Goal: Task Accomplishment & Management: Complete application form

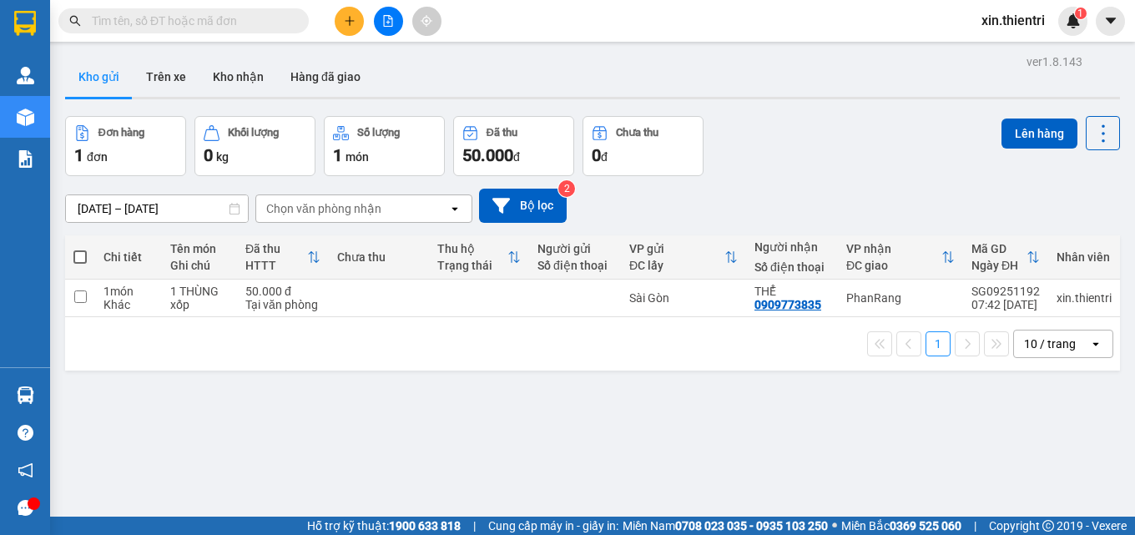
scroll to position [77, 0]
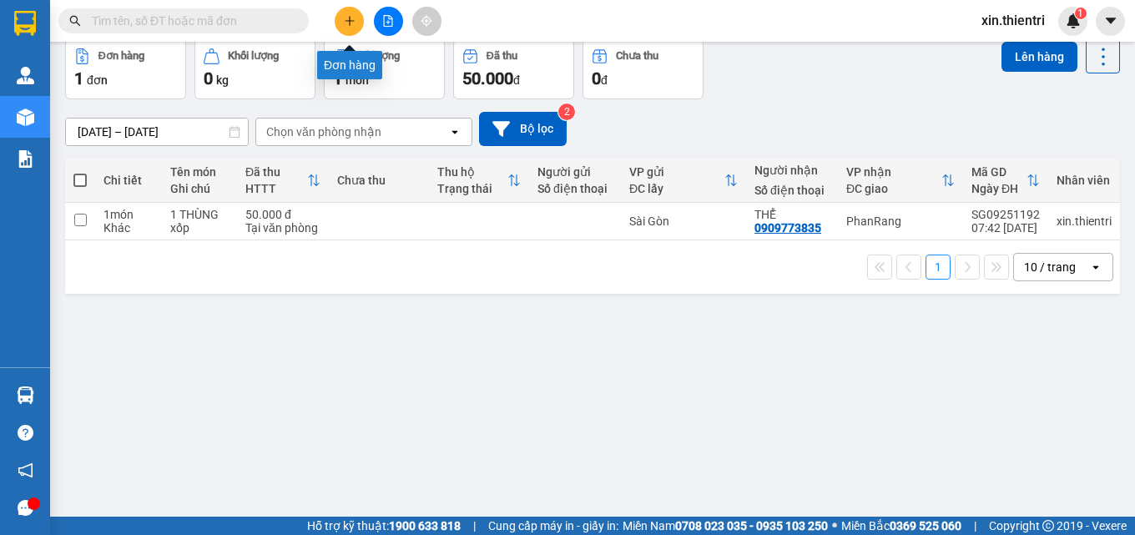
click at [346, 24] on icon "plus" at bounding box center [350, 21] width 12 height 12
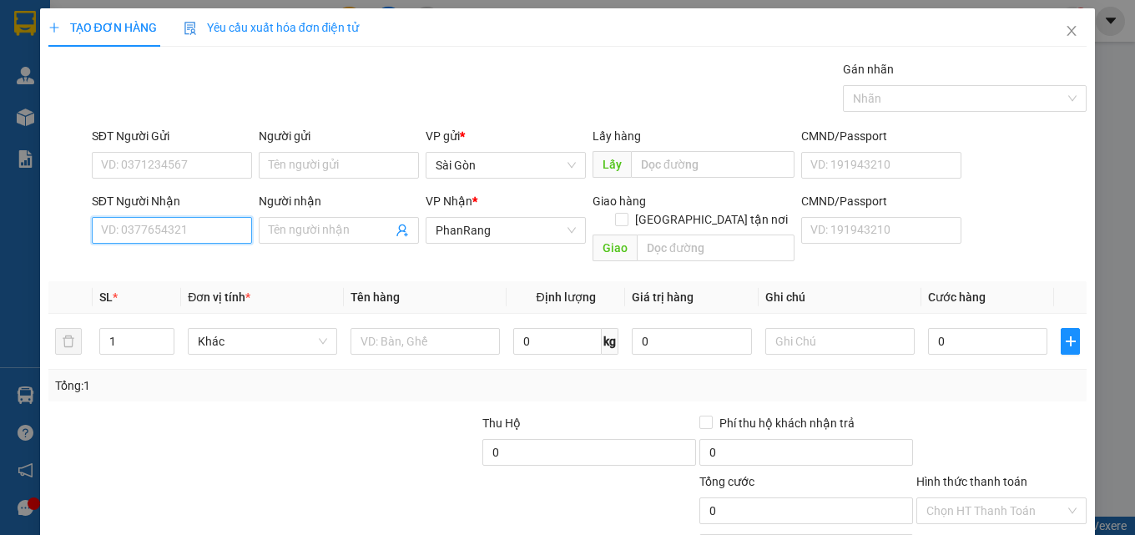
click at [212, 232] on input "SĐT Người Nhận" at bounding box center [172, 230] width 160 height 27
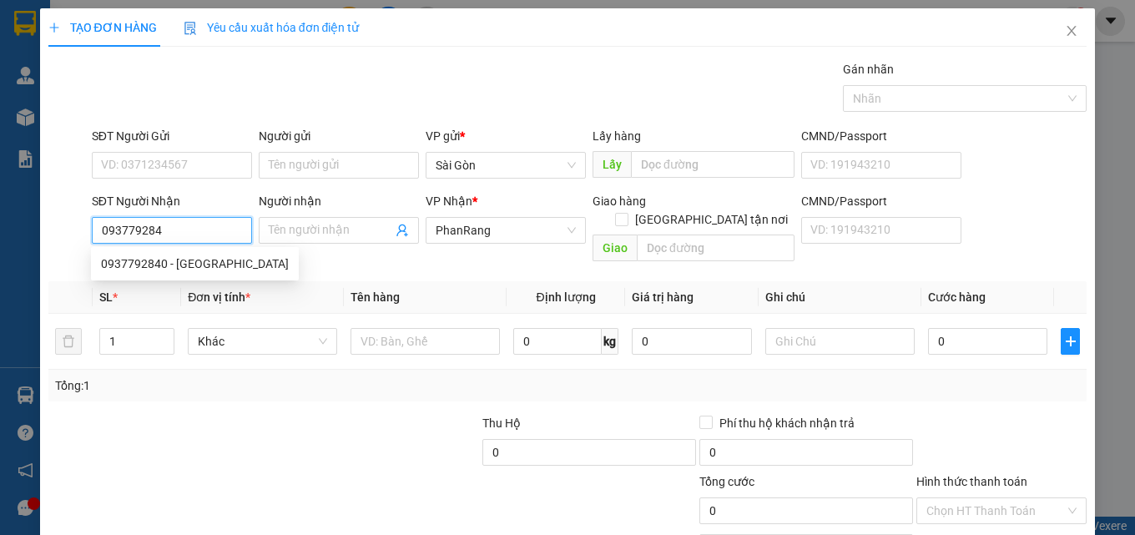
type input "0937792840"
click at [166, 270] on div "0937792840 - [GEOGRAPHIC_DATA]" at bounding box center [195, 264] width 188 height 18
type input "BÉ BA"
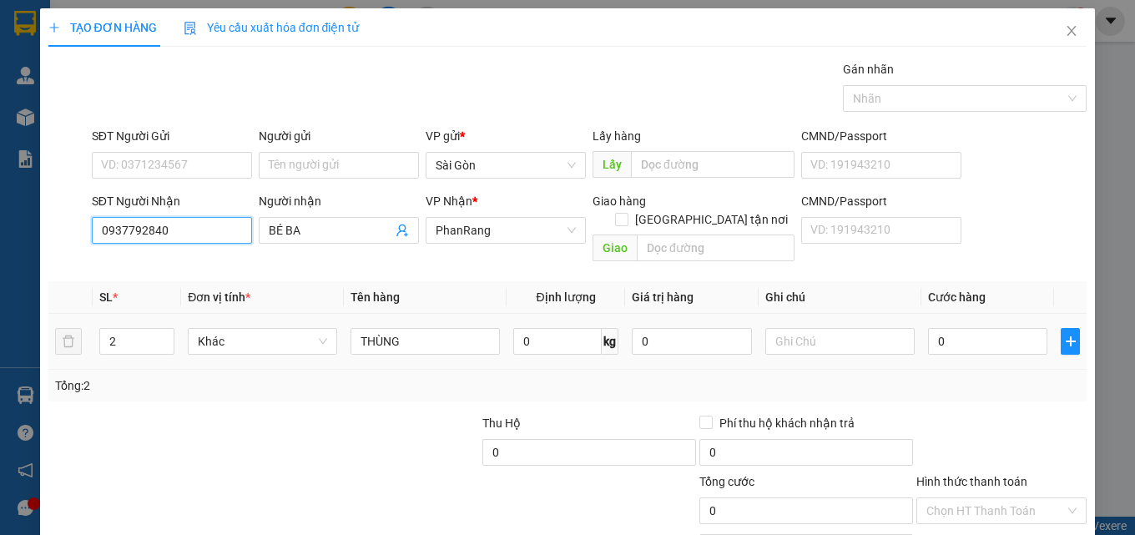
scroll to position [83, 0]
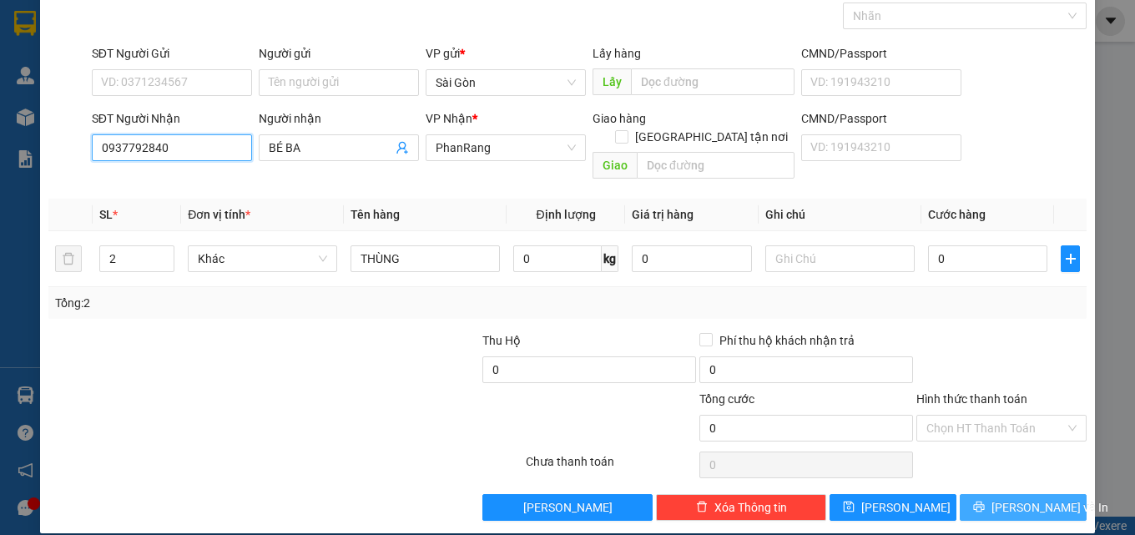
type input "0937792840"
click at [1002, 498] on span "[PERSON_NAME] và In" at bounding box center [1050, 507] width 117 height 18
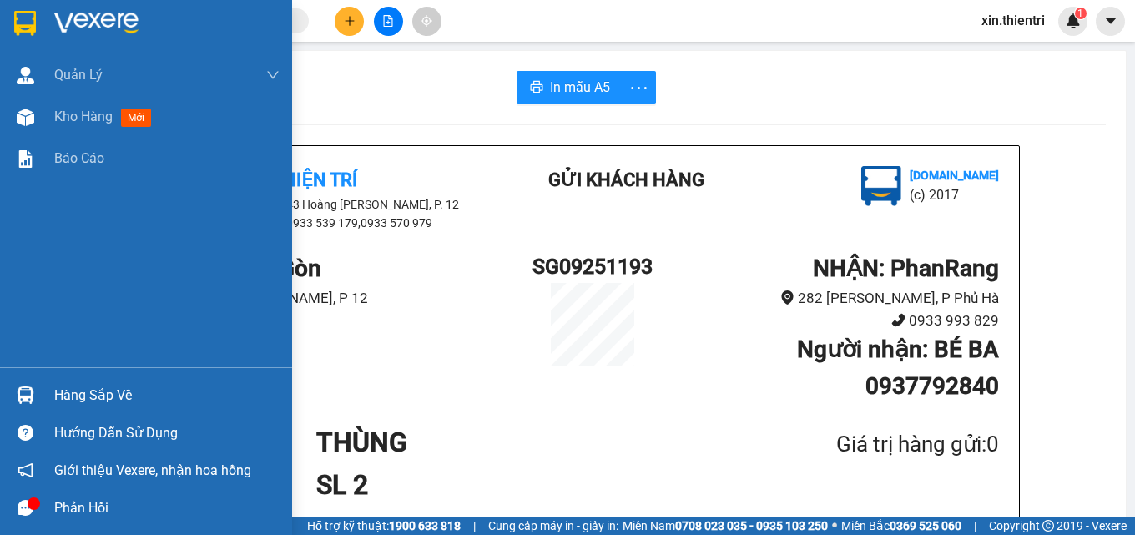
drag, startPoint x: 107, startPoint y: 119, endPoint x: 281, endPoint y: 183, distance: 185.6
click at [106, 119] on span "Kho hàng" at bounding box center [83, 117] width 58 height 16
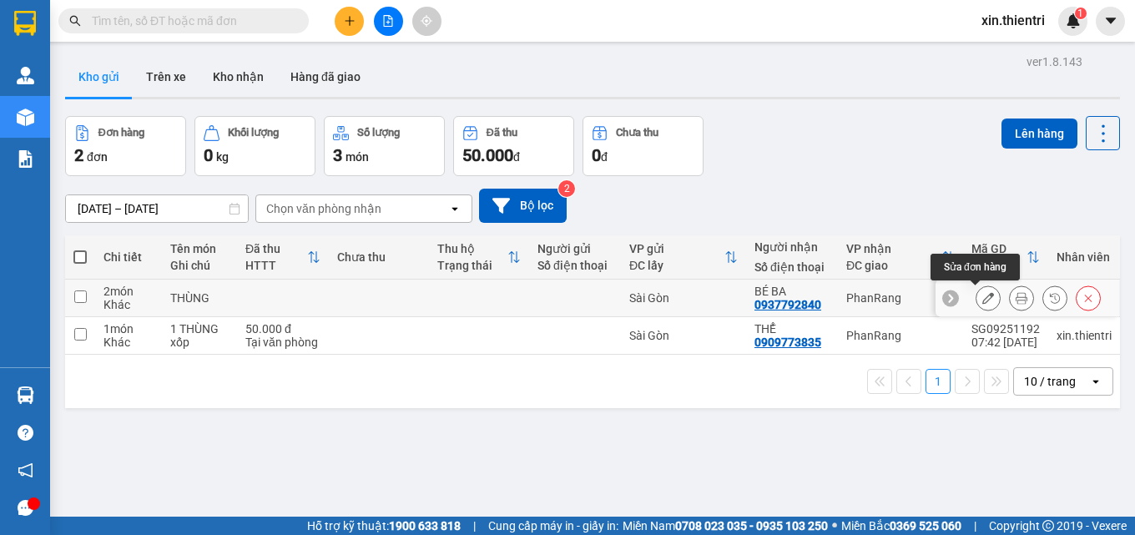
click at [982, 298] on icon at bounding box center [988, 298] width 12 height 12
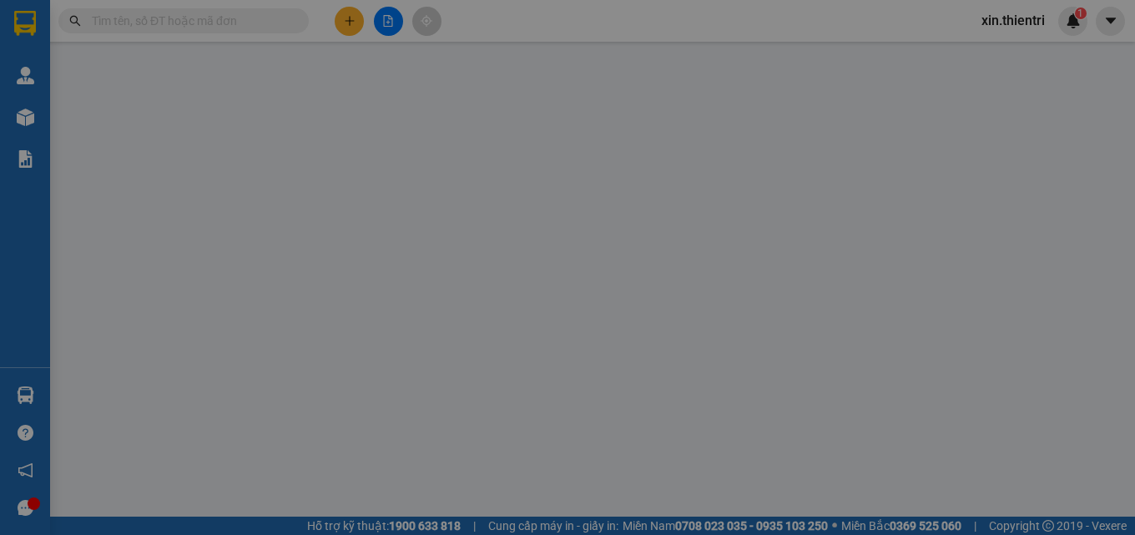
type input "0937792840"
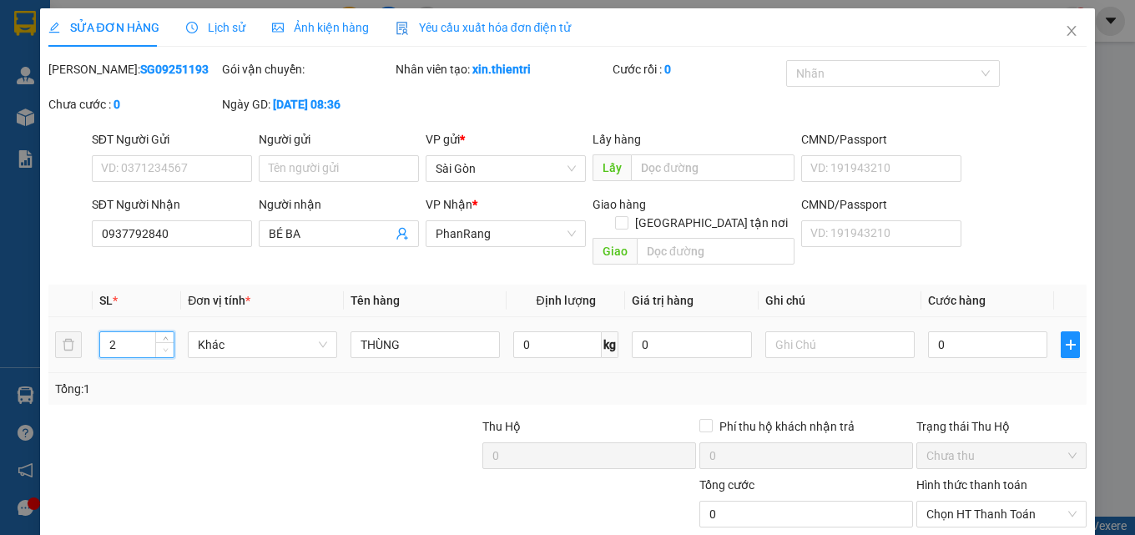
type input "1"
click at [163, 347] on icon "down" at bounding box center [166, 350] width 6 height 6
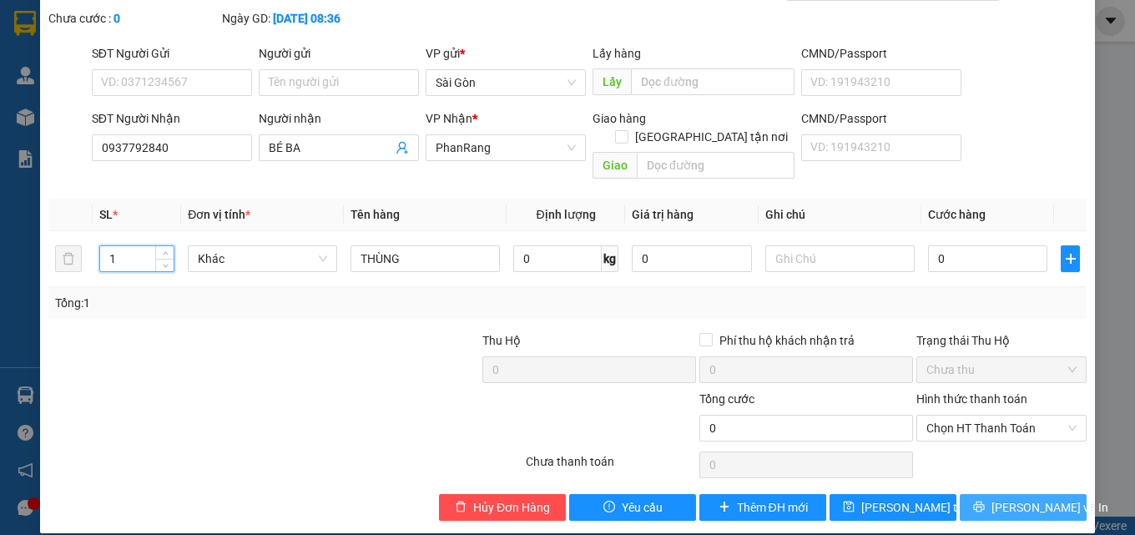
click at [1022, 498] on span "[PERSON_NAME] và In" at bounding box center [1050, 507] width 117 height 18
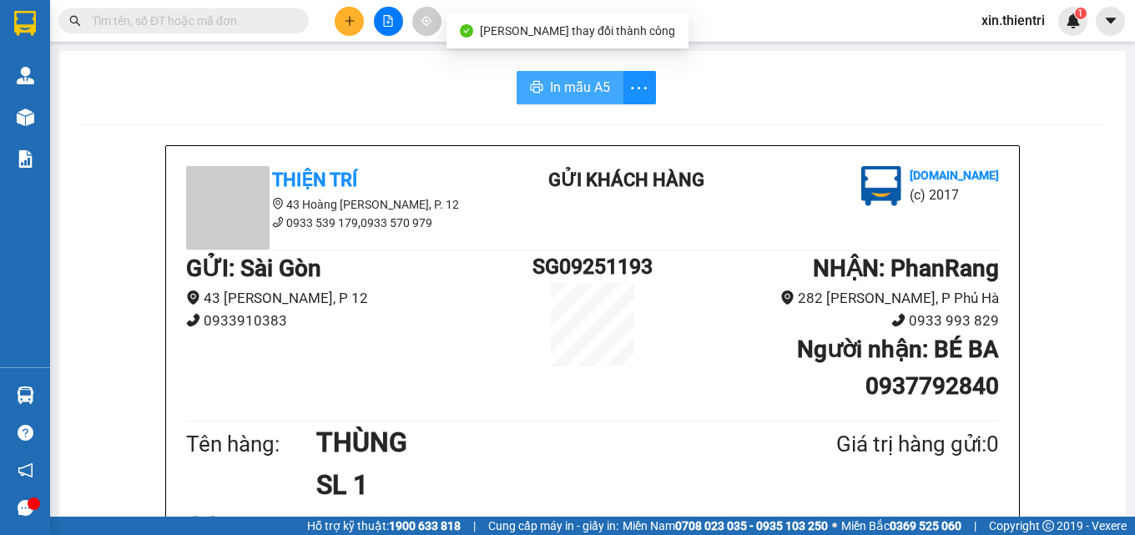
click at [603, 87] on button "In mẫu A5" at bounding box center [570, 87] width 107 height 33
click at [593, 86] on span "In mẫu A5" at bounding box center [580, 87] width 60 height 21
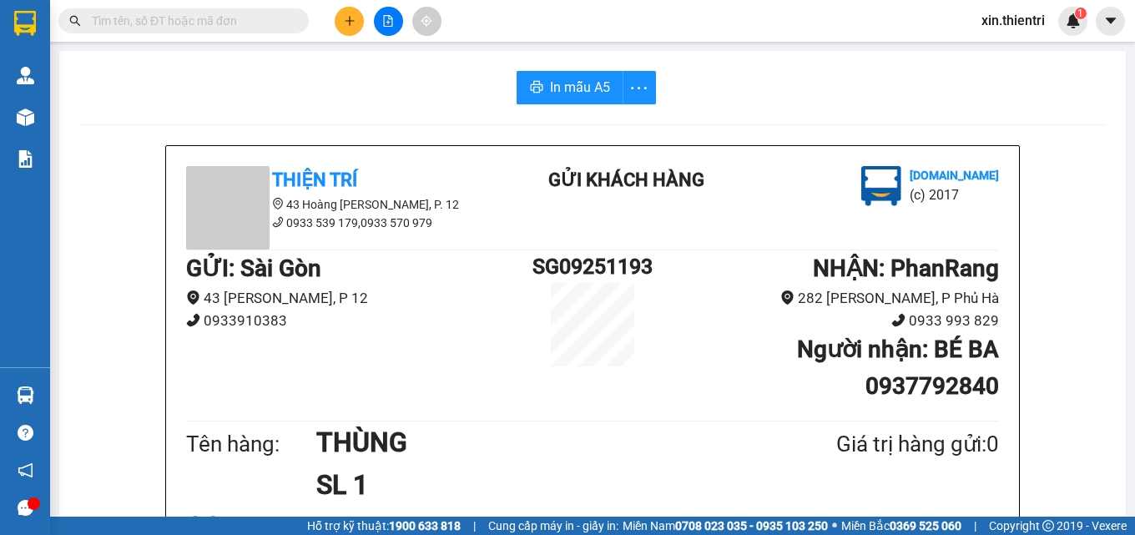
click at [228, 21] on input "text" at bounding box center [190, 21] width 197 height 18
click at [235, 21] on input "text" at bounding box center [190, 21] width 197 height 18
click at [188, 25] on input "text" at bounding box center [190, 21] width 197 height 18
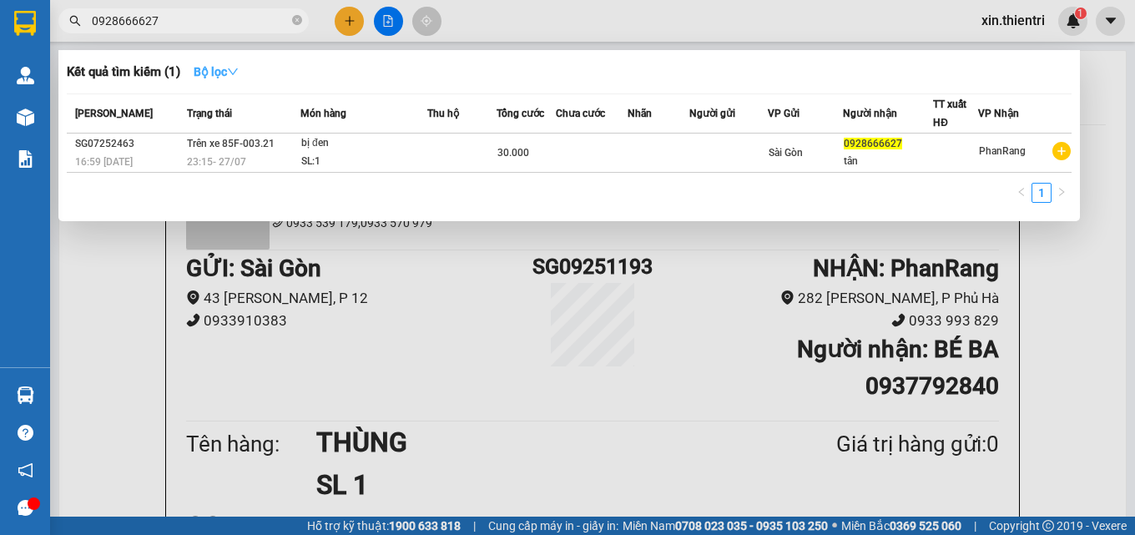
click at [216, 71] on strong "Bộ lọc" at bounding box center [216, 71] width 45 height 13
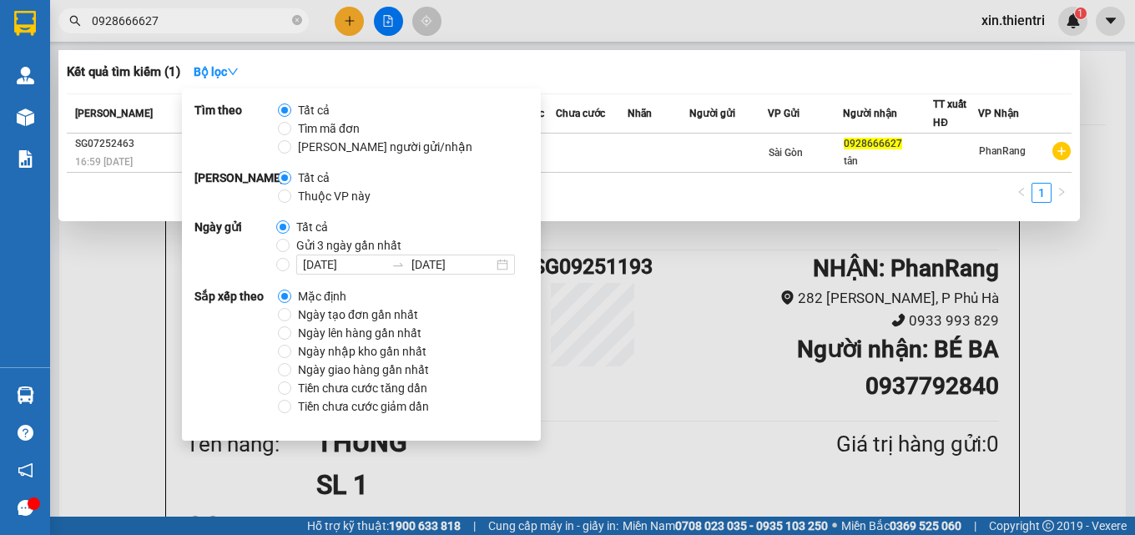
click at [214, 24] on input "0928666627" at bounding box center [190, 21] width 197 height 18
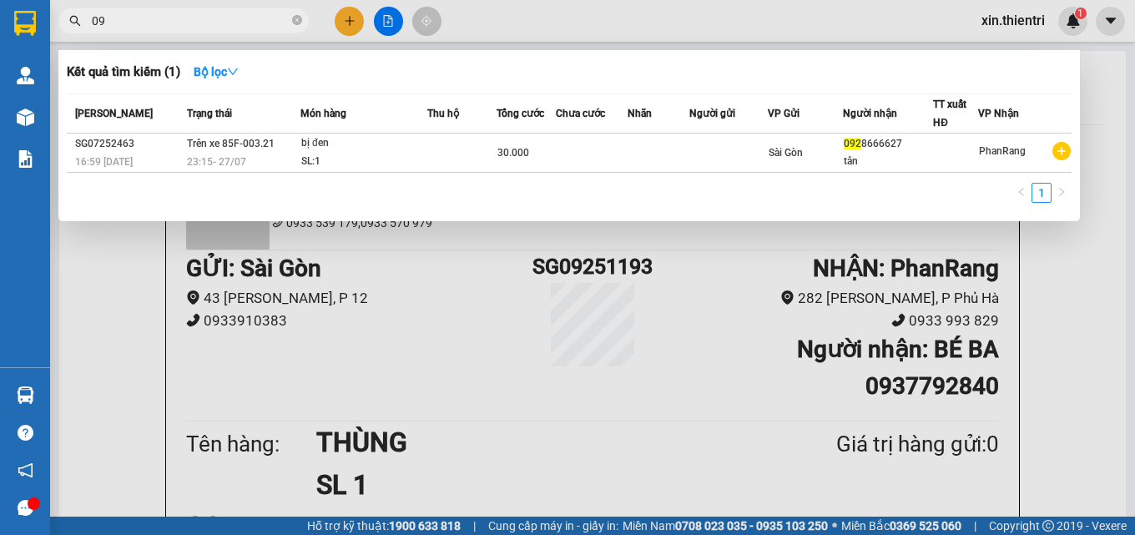
type input "0"
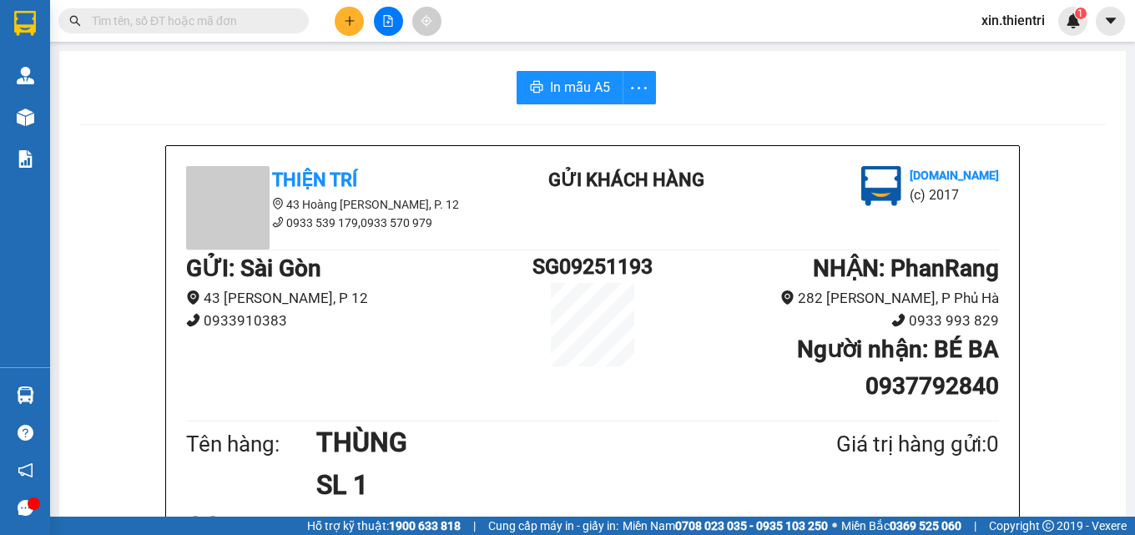
click at [356, 27] on button at bounding box center [349, 21] width 29 height 29
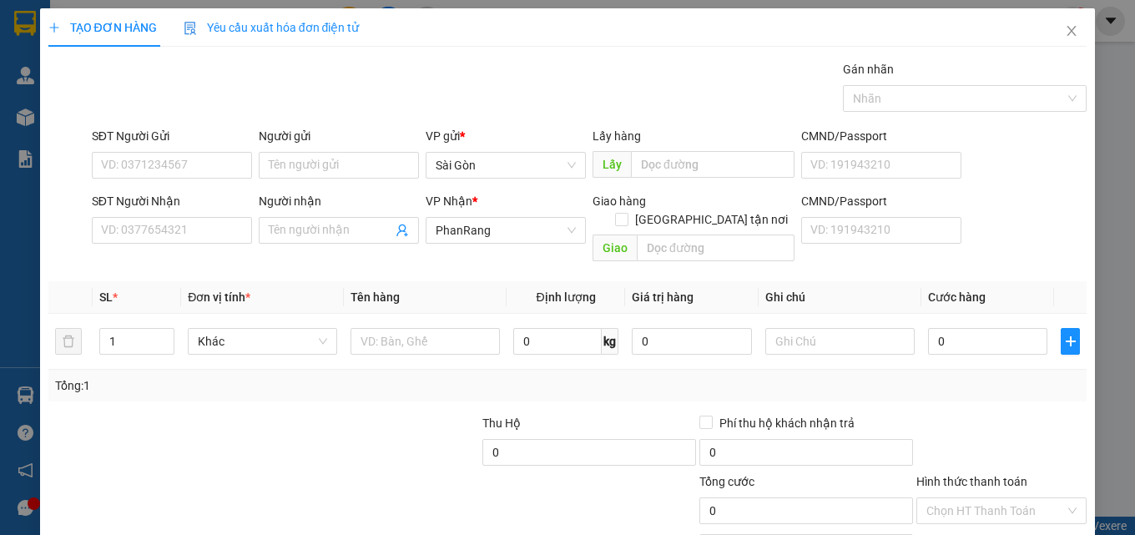
click at [164, 246] on div "SĐT Người Nhận VD: 0377654321" at bounding box center [172, 221] width 160 height 58
click at [169, 232] on input "SĐT Người Nhận" at bounding box center [172, 230] width 160 height 27
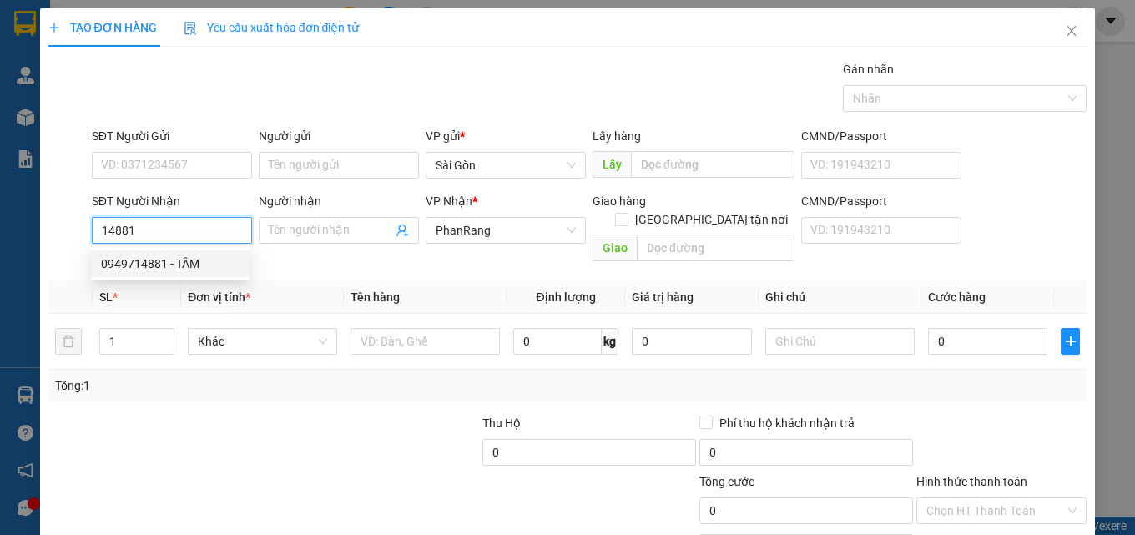
click at [184, 257] on div "0949714881 - TÂM" at bounding box center [170, 264] width 139 height 18
type input "0949714881"
type input "TÂM"
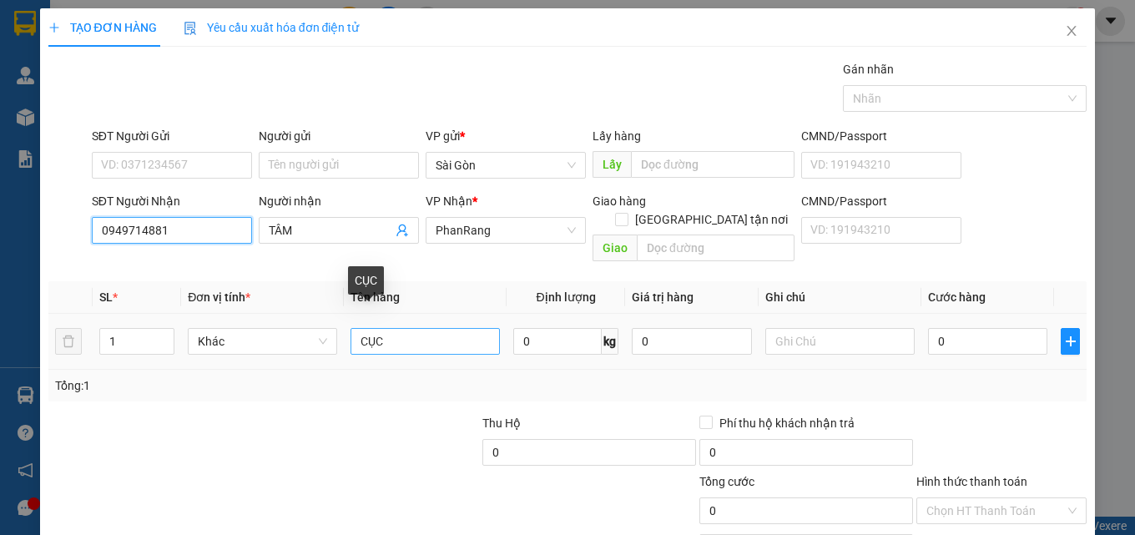
type input "0949714881"
click at [395, 328] on input "CỤC" at bounding box center [425, 341] width 149 height 27
type input "C"
type input "bao"
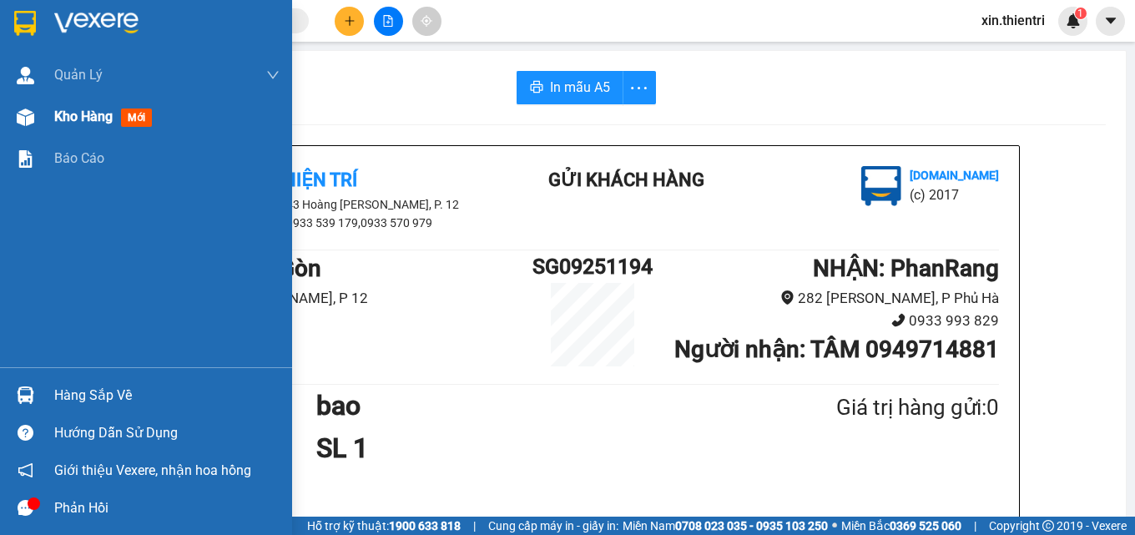
click at [74, 122] on span "Kho hàng" at bounding box center [83, 117] width 58 height 16
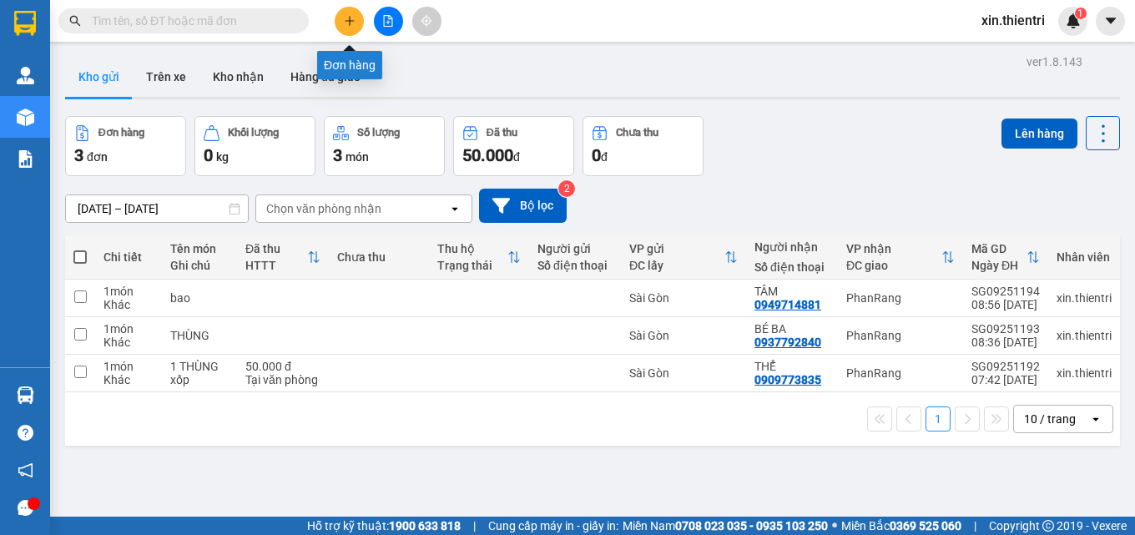
click at [348, 22] on icon "plus" at bounding box center [350, 21] width 12 height 12
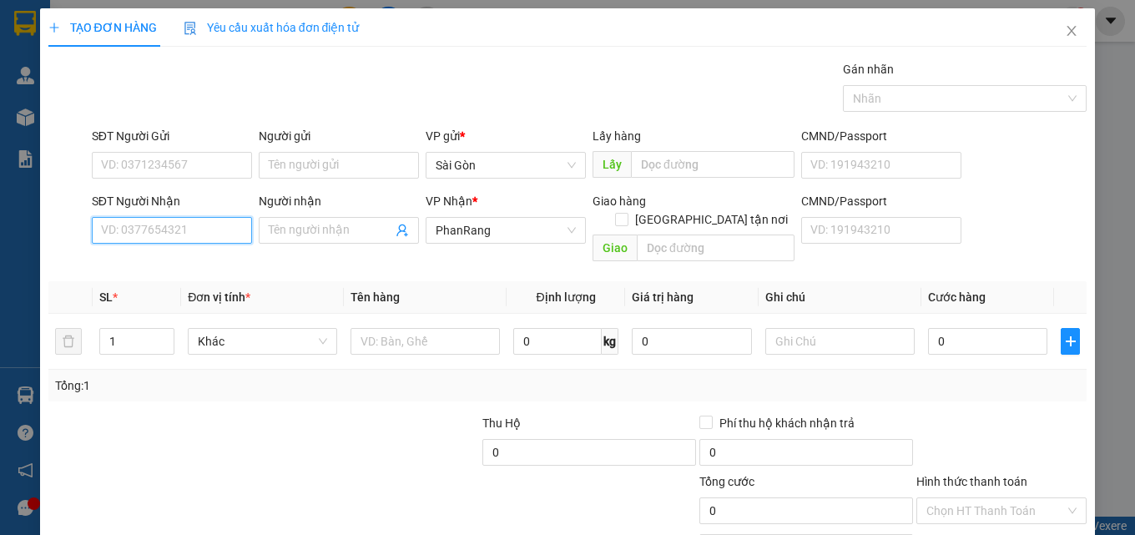
click at [179, 241] on input "SĐT Người Nhận" at bounding box center [172, 230] width 160 height 27
type input "0987491212"
click at [188, 254] on div "0987491212 - toàn loan" at bounding box center [170, 263] width 159 height 27
type input "toàn loan"
type input "mỹ tân"
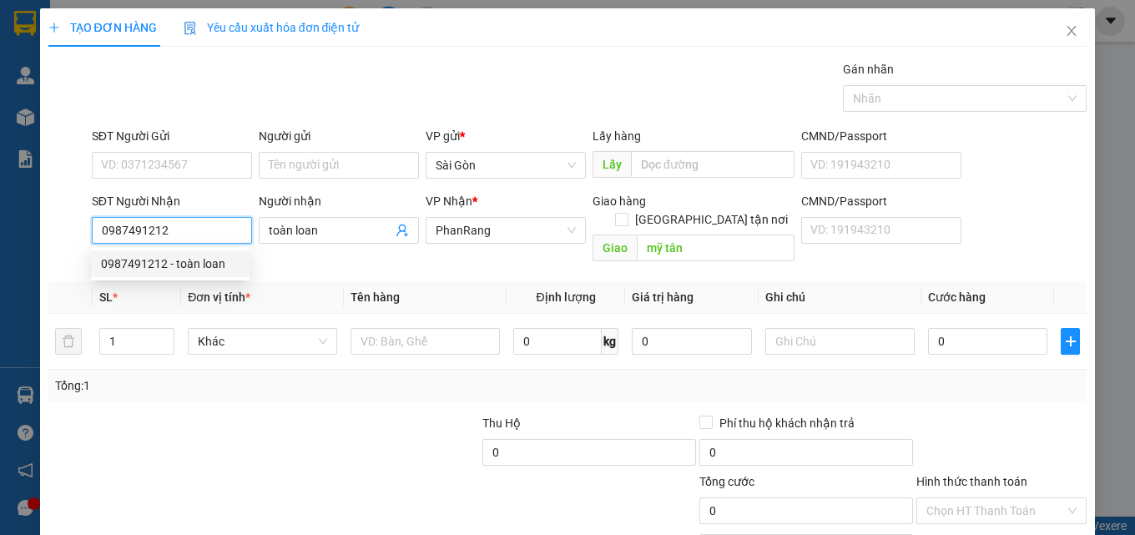
type input "40.000"
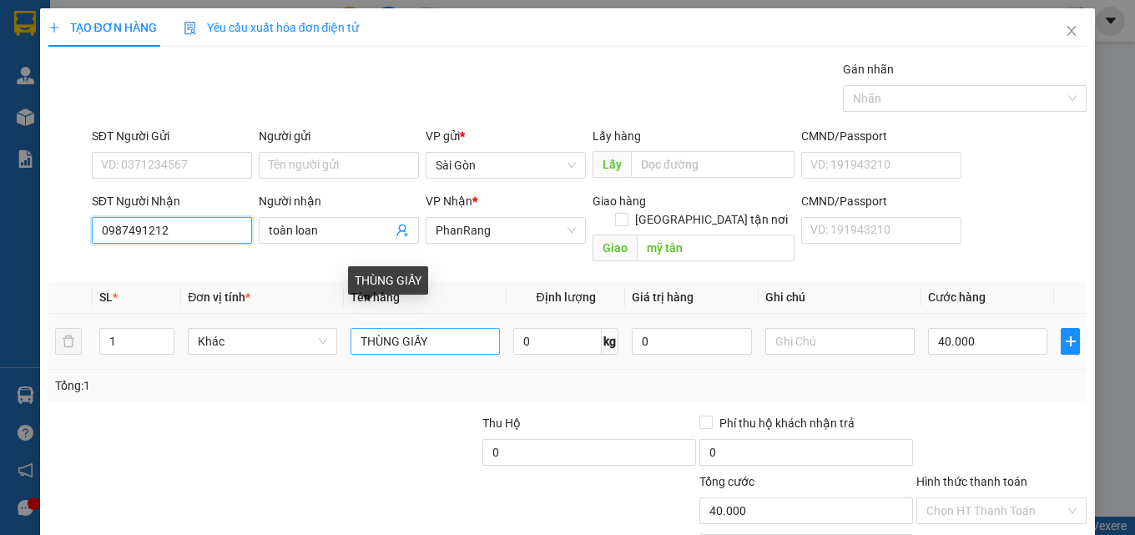
type input "0987491212"
click at [449, 330] on input "THÙNG GIẤY" at bounding box center [425, 341] width 149 height 27
type input "T"
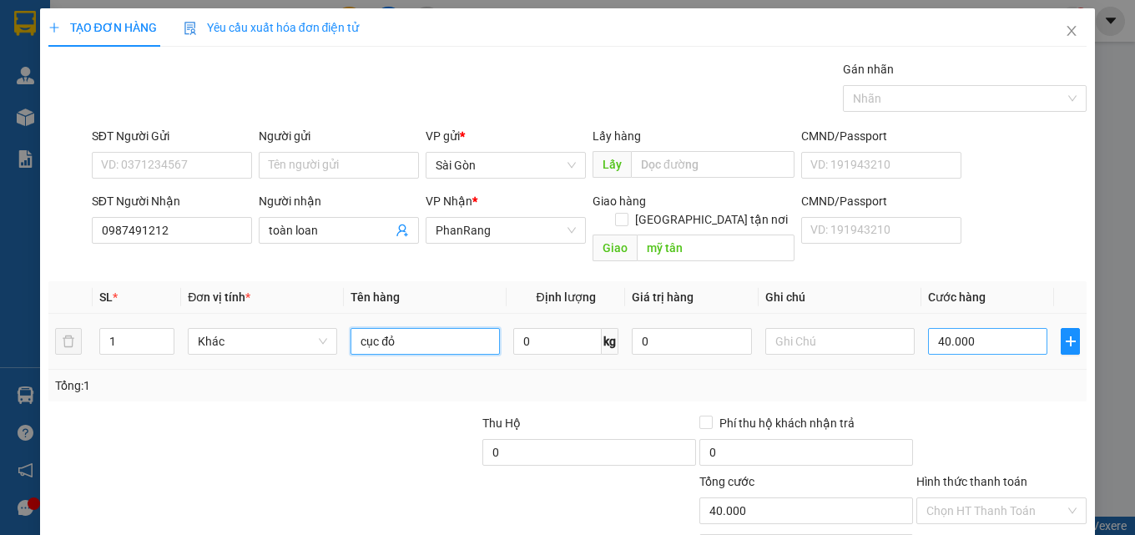
type input "cục đỏ"
click at [979, 328] on input "40.000" at bounding box center [988, 341] width 120 height 27
type input "0"
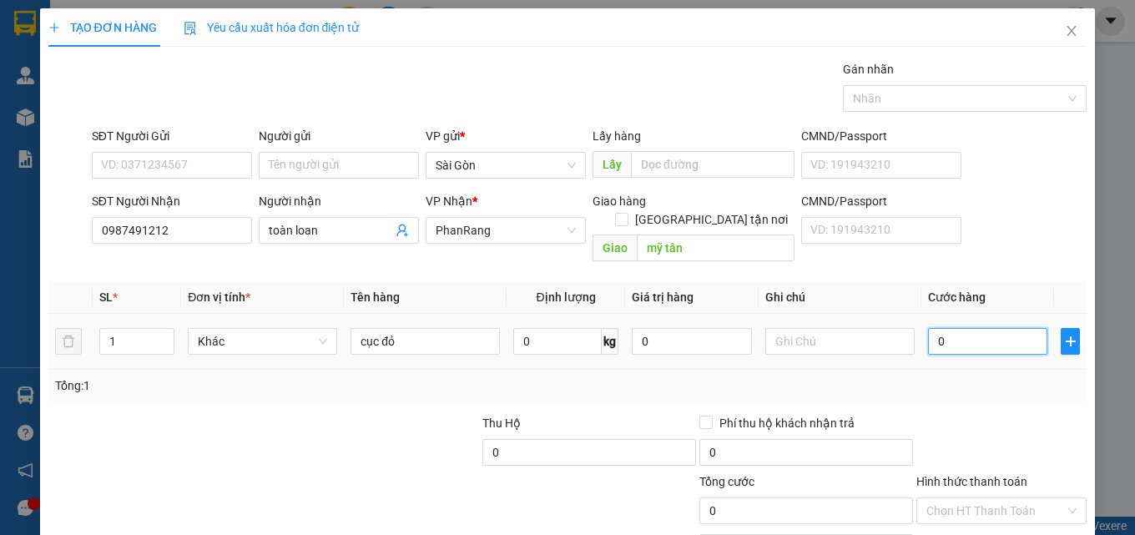
click at [979, 328] on input "0" at bounding box center [988, 341] width 120 height 27
type input "2"
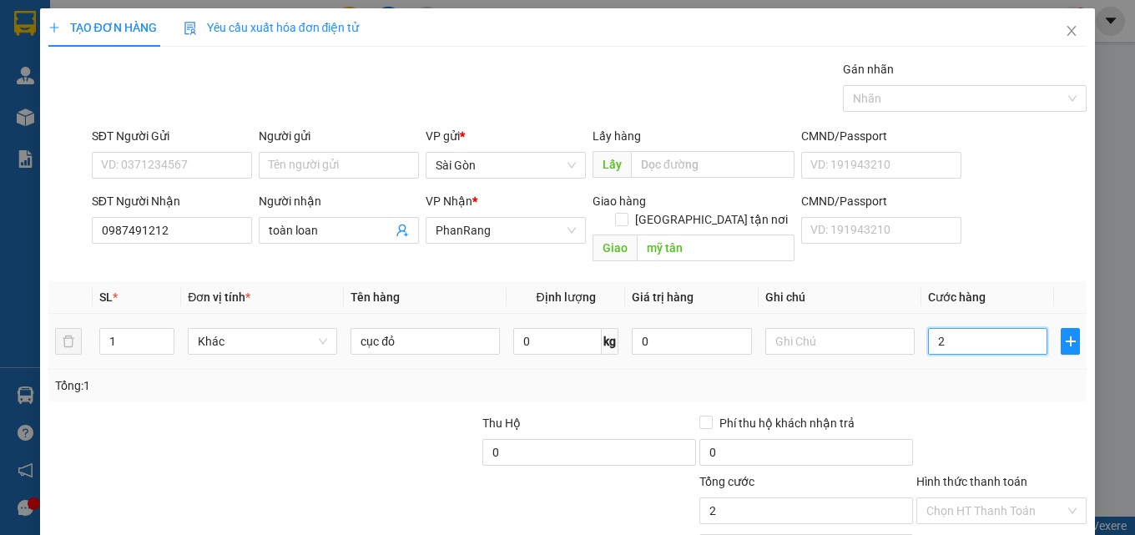
type input "20"
type input "20.000"
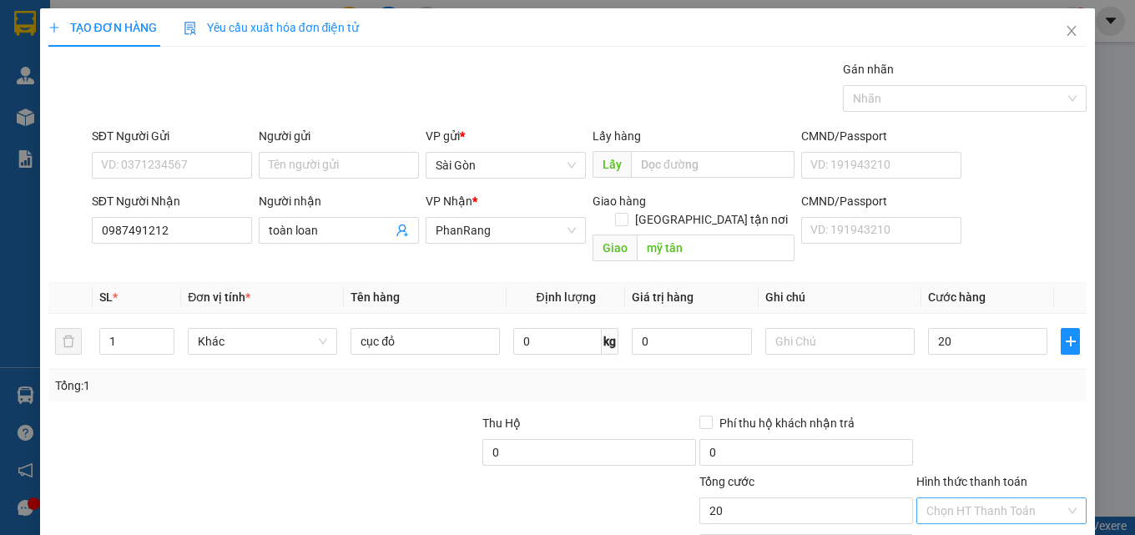
type input "20.000"
click at [1024, 498] on input "Hình thức thanh toán" at bounding box center [995, 510] width 139 height 25
click at [950, 512] on div "Tại văn phòng" at bounding box center [991, 525] width 169 height 27
type input "0"
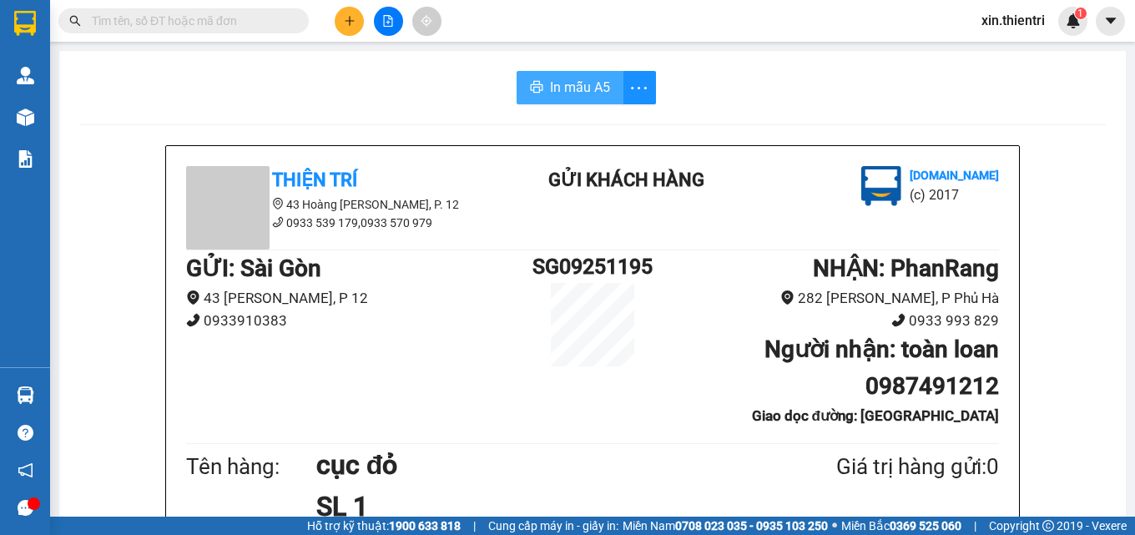
click at [597, 95] on span "In mẫu A5" at bounding box center [580, 87] width 60 height 21
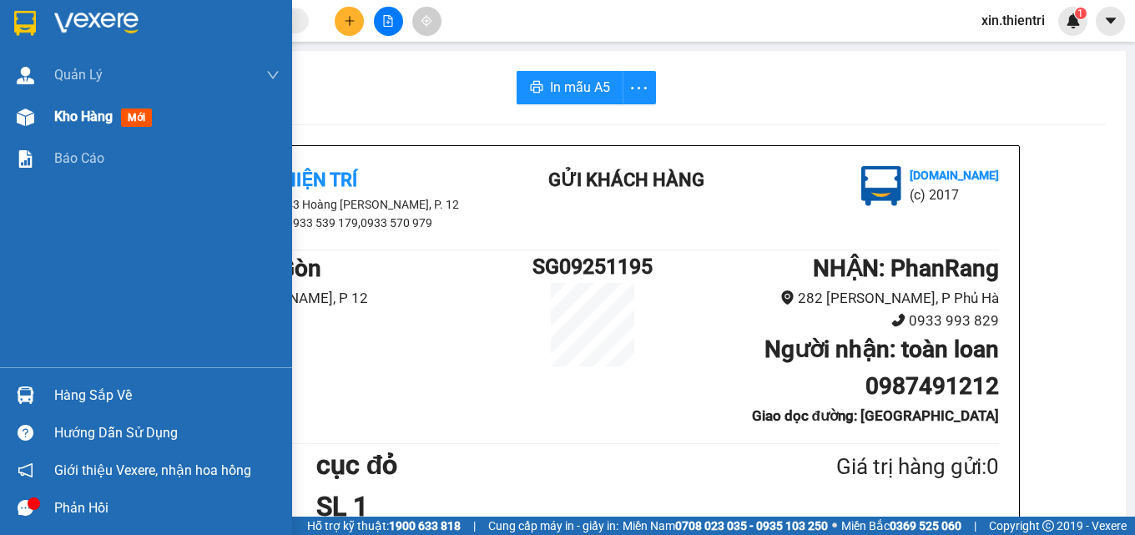
click at [93, 121] on span "Kho hàng" at bounding box center [83, 117] width 58 height 16
